Goal: Navigation & Orientation: Find specific page/section

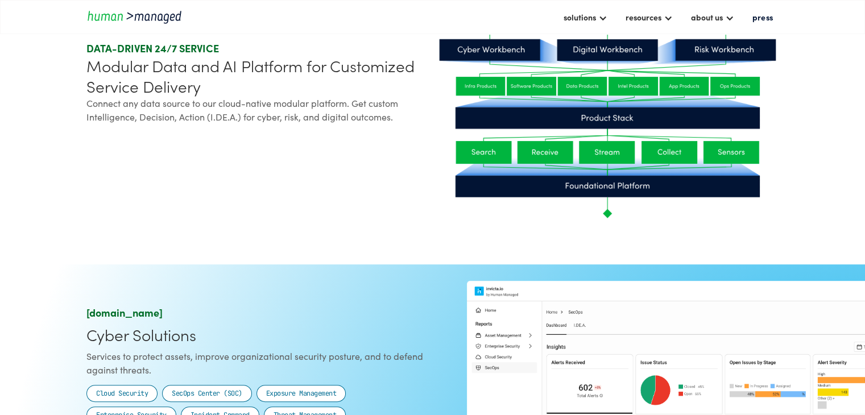
scroll to position [328, 0]
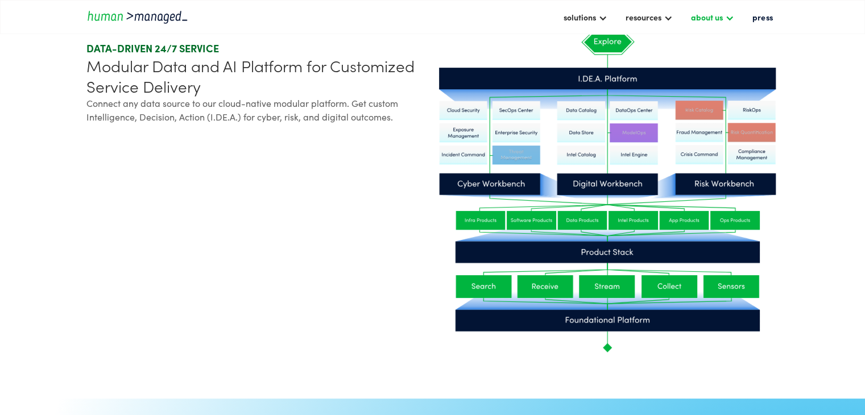
click at [703, 23] on div "about us" at bounding box center [707, 17] width 32 height 14
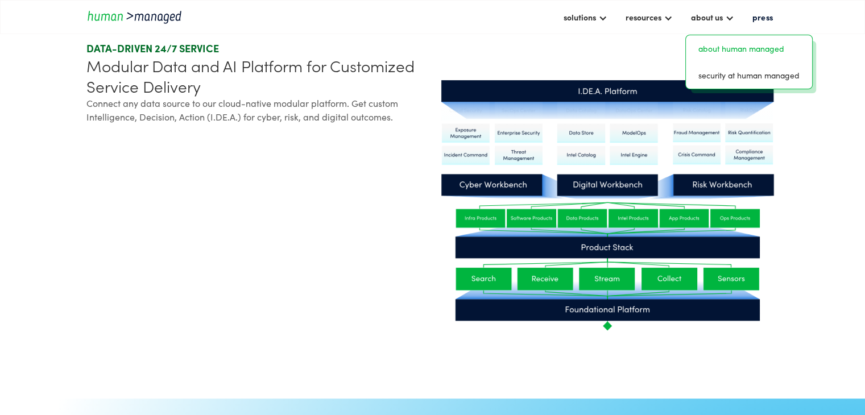
click at [697, 46] on link "about human managed" at bounding box center [748, 49] width 117 height 18
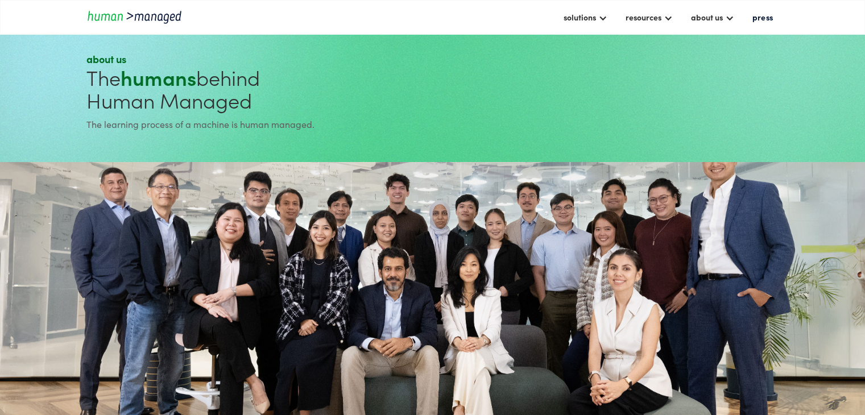
click at [150, 11] on img "home" at bounding box center [137, 16] width 102 height 15
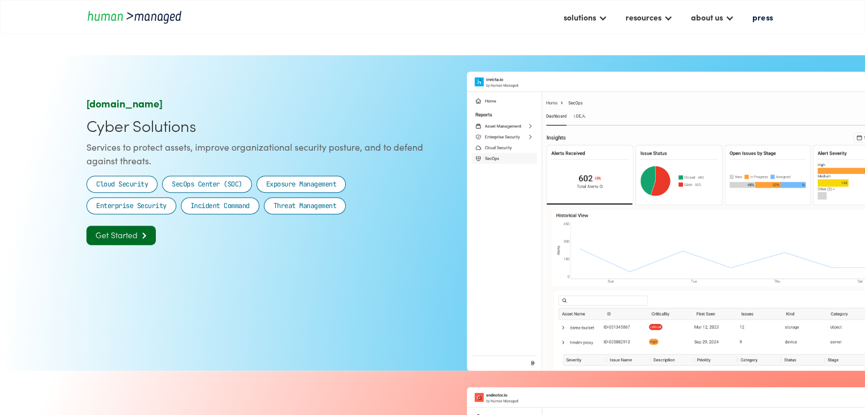
scroll to position [673, 0]
